Goal: Task Accomplishment & Management: Manage account settings

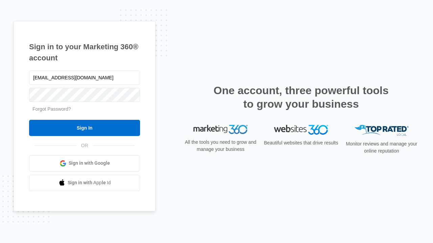
type input "[EMAIL_ADDRESS][DOMAIN_NAME]"
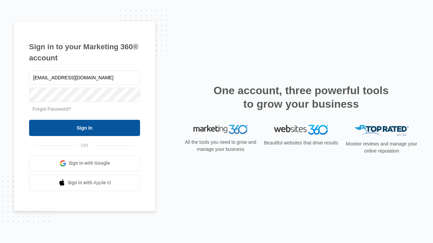
click at [84, 128] on input "Sign In" at bounding box center [84, 128] width 111 height 16
